Goal: Navigation & Orientation: Find specific page/section

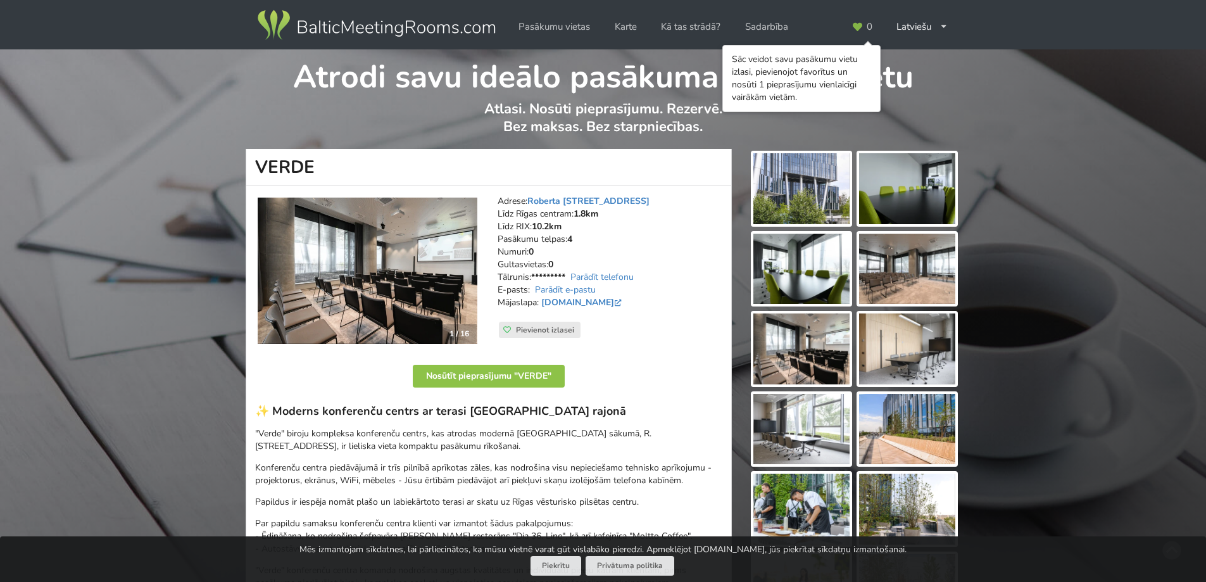
click at [1035, 111] on div "Atrodi savu ideālo pasākuma norises vietu Atlasi. Nosūti pieprasījumu. Rezervē.…" at bounding box center [603, 98] width 1206 height 99
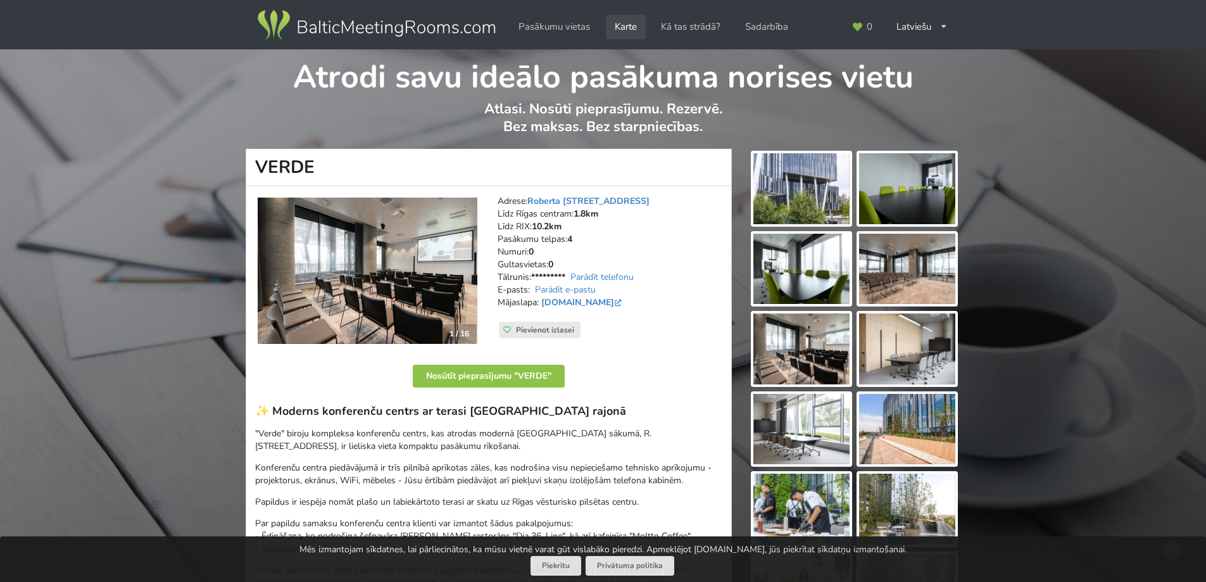
click at [630, 28] on link "Karte" at bounding box center [626, 27] width 40 height 25
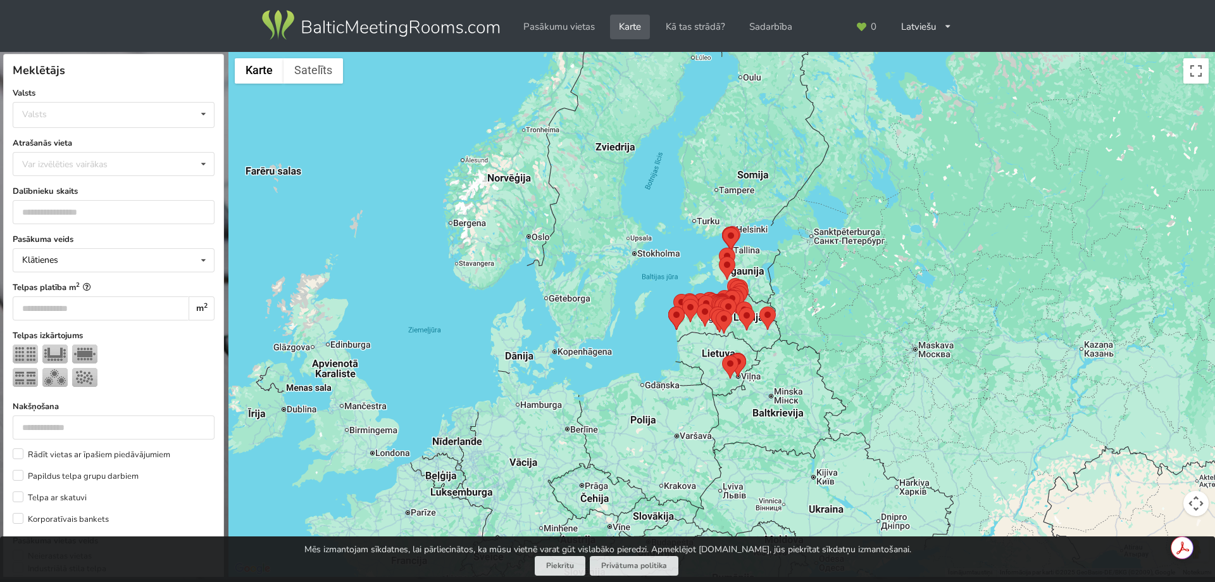
click at [1010, 418] on div at bounding box center [722, 314] width 987 height 525
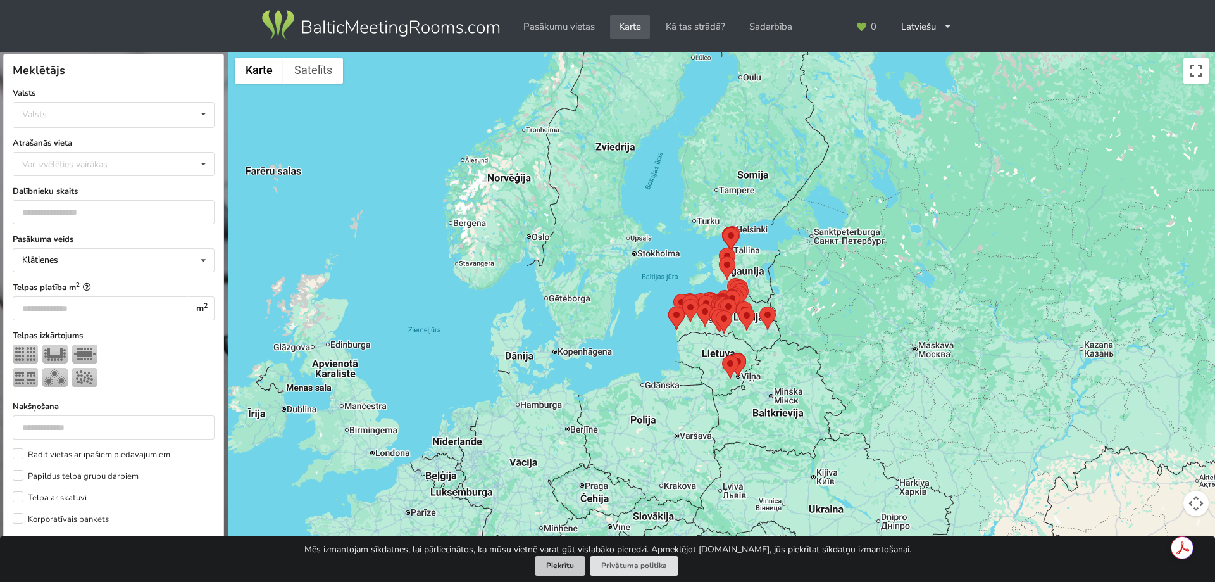
click at [579, 560] on button "Piekrītu" at bounding box center [560, 566] width 51 height 20
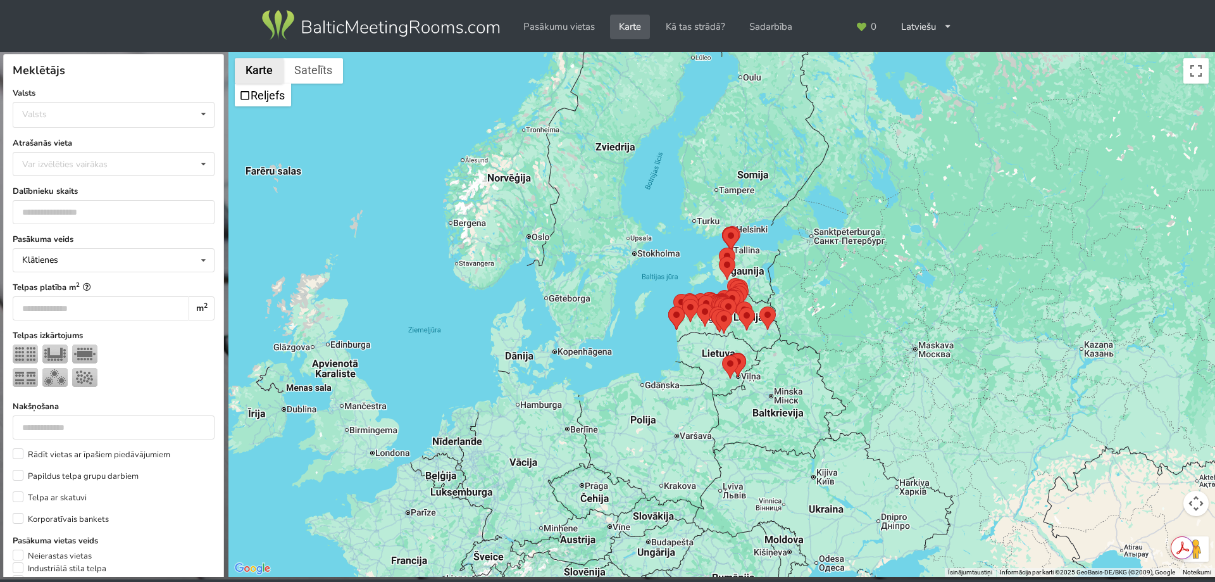
click at [267, 73] on button "Karte" at bounding box center [259, 70] width 49 height 25
click at [727, 310] on img at bounding box center [719, 320] width 16 height 23
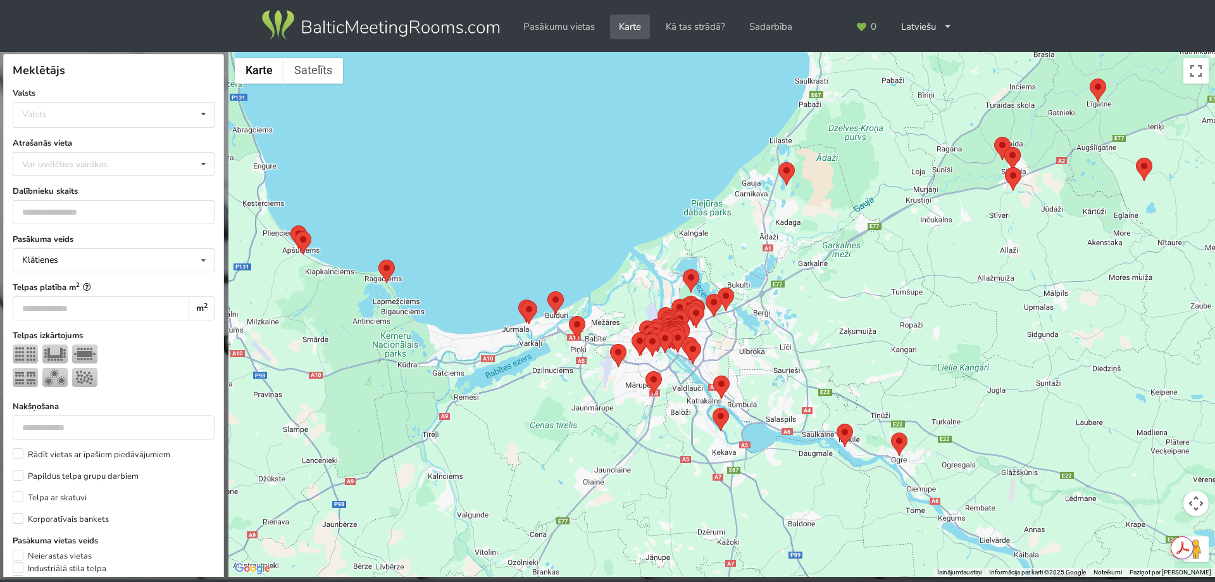
drag, startPoint x: 756, startPoint y: 424, endPoint x: 896, endPoint y: 185, distance: 276.6
click at [896, 185] on div at bounding box center [722, 314] width 987 height 525
